Goal: Register for event/course

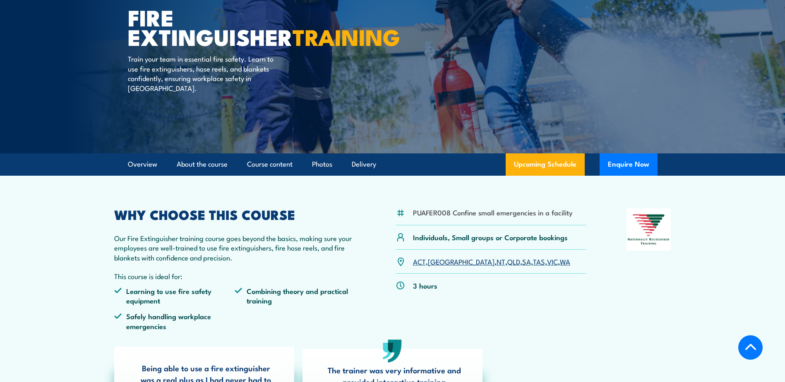
scroll to position [83, 0]
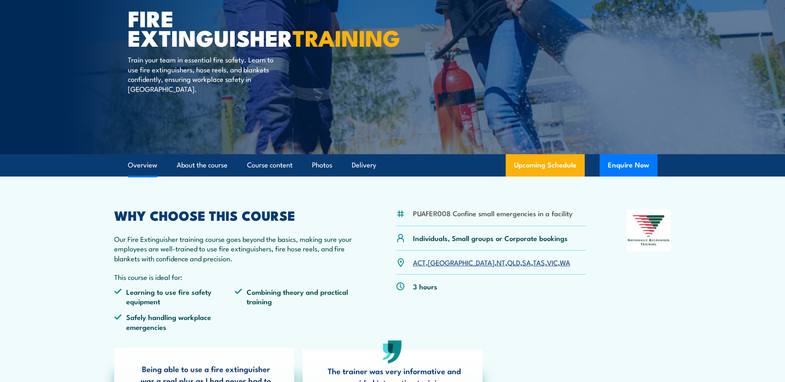
click at [156, 165] on link "Overview" at bounding box center [142, 165] width 29 height 22
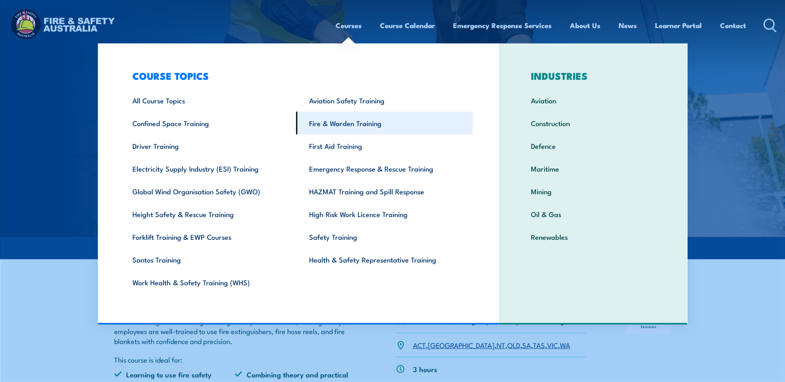
click at [334, 122] on link "Fire & Warden Training" at bounding box center [384, 123] width 177 height 23
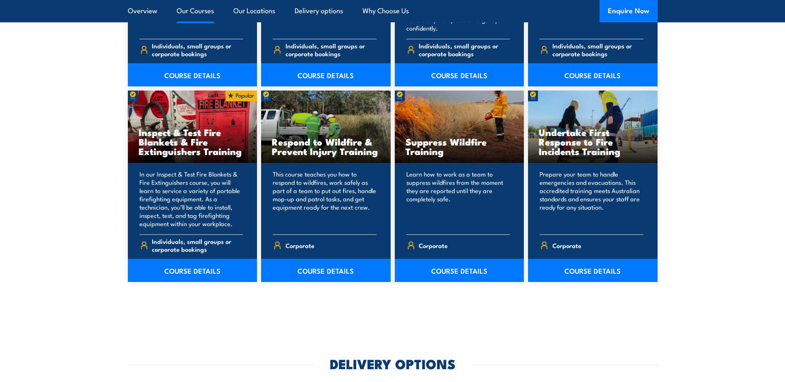
scroll to position [1282, 0]
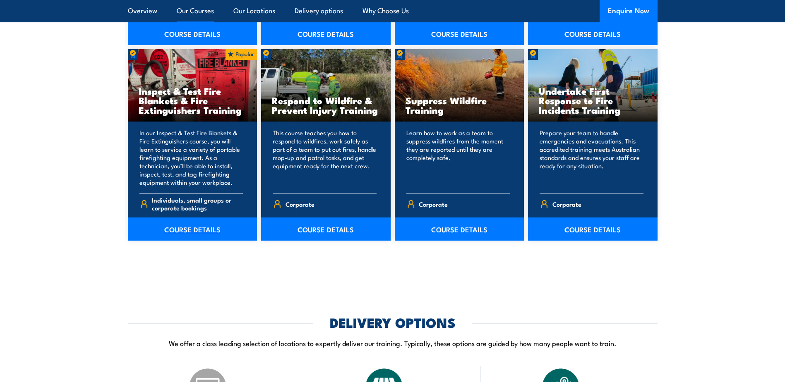
click at [182, 228] on link "COURSE DETAILS" at bounding box center [192, 229] width 129 height 23
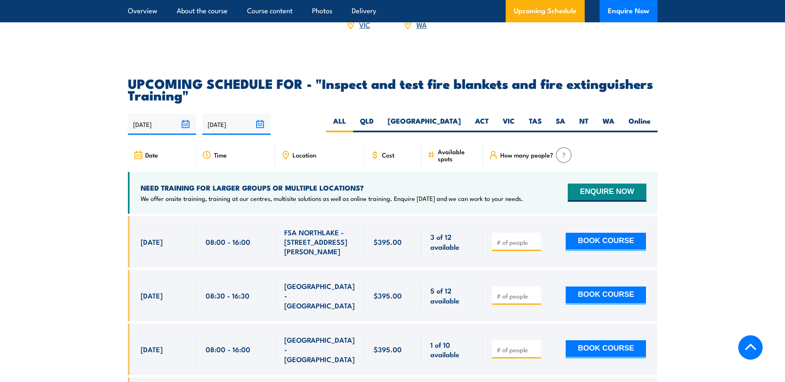
scroll to position [1489, 0]
